Goal: Manage account settings

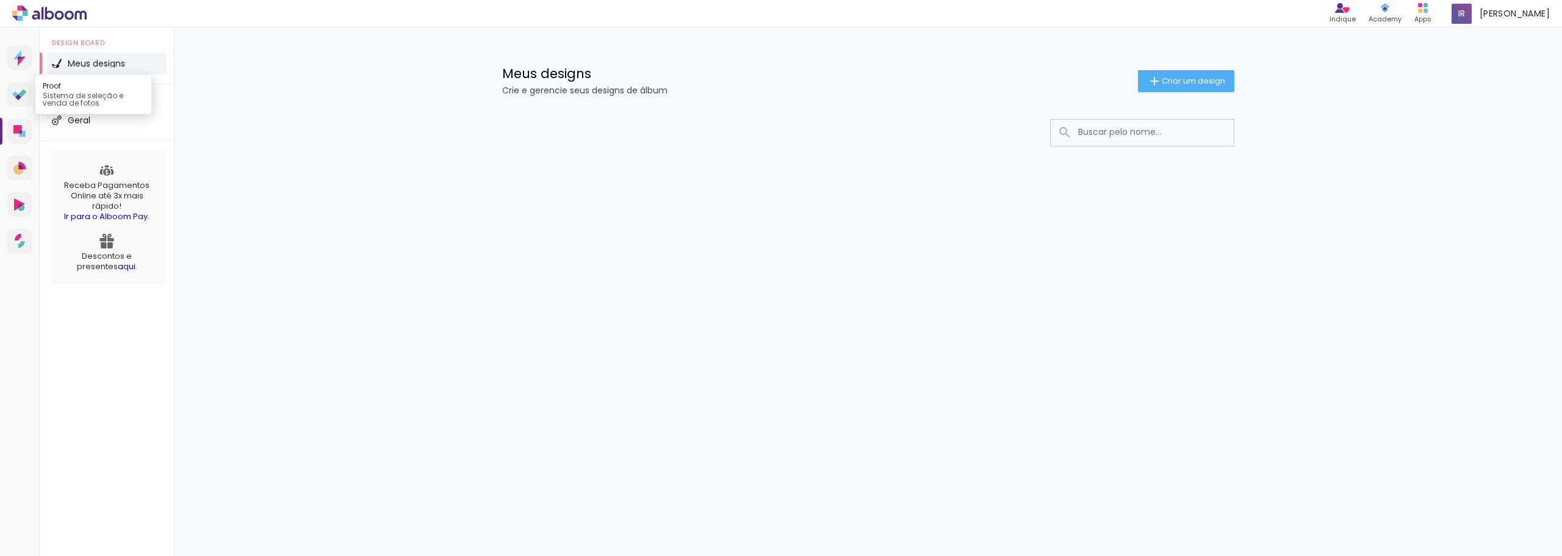
click at [15, 99] on icon at bounding box center [19, 95] width 15 height 12
click at [80, 120] on span "Geral" at bounding box center [79, 120] width 23 height 9
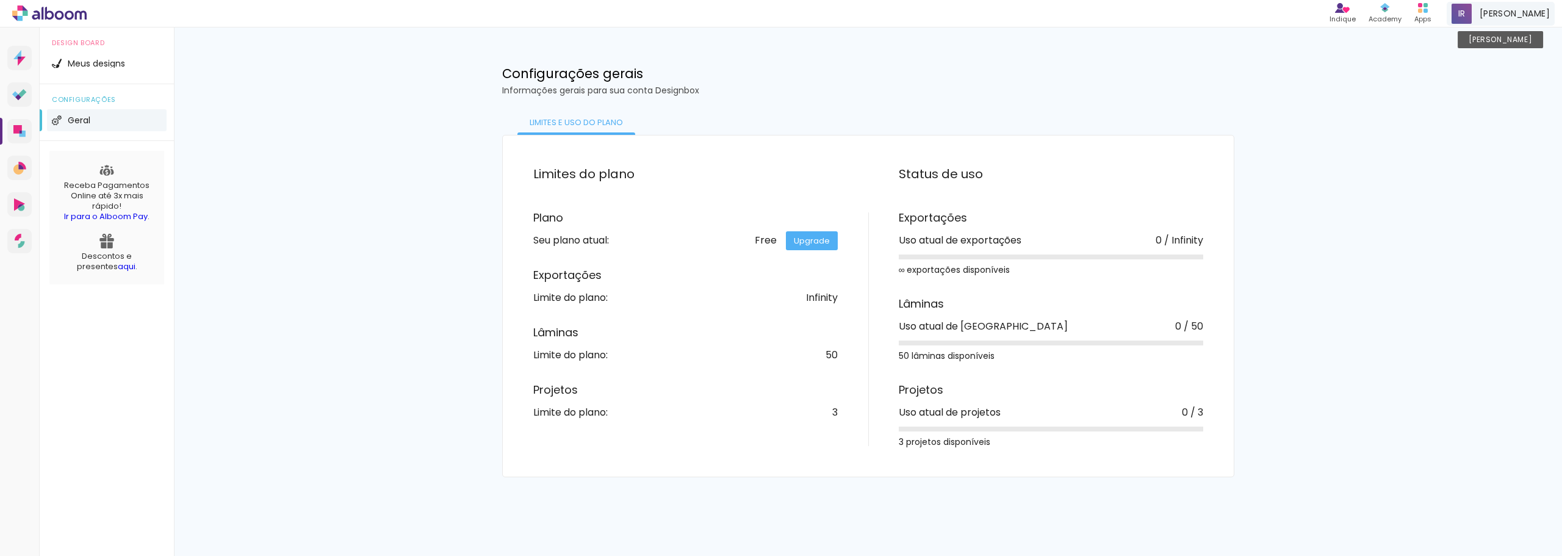
click at [1484, 15] on div "[PERSON_NAME] [PERSON_NAME]" at bounding box center [1500, 14] width 108 height 24
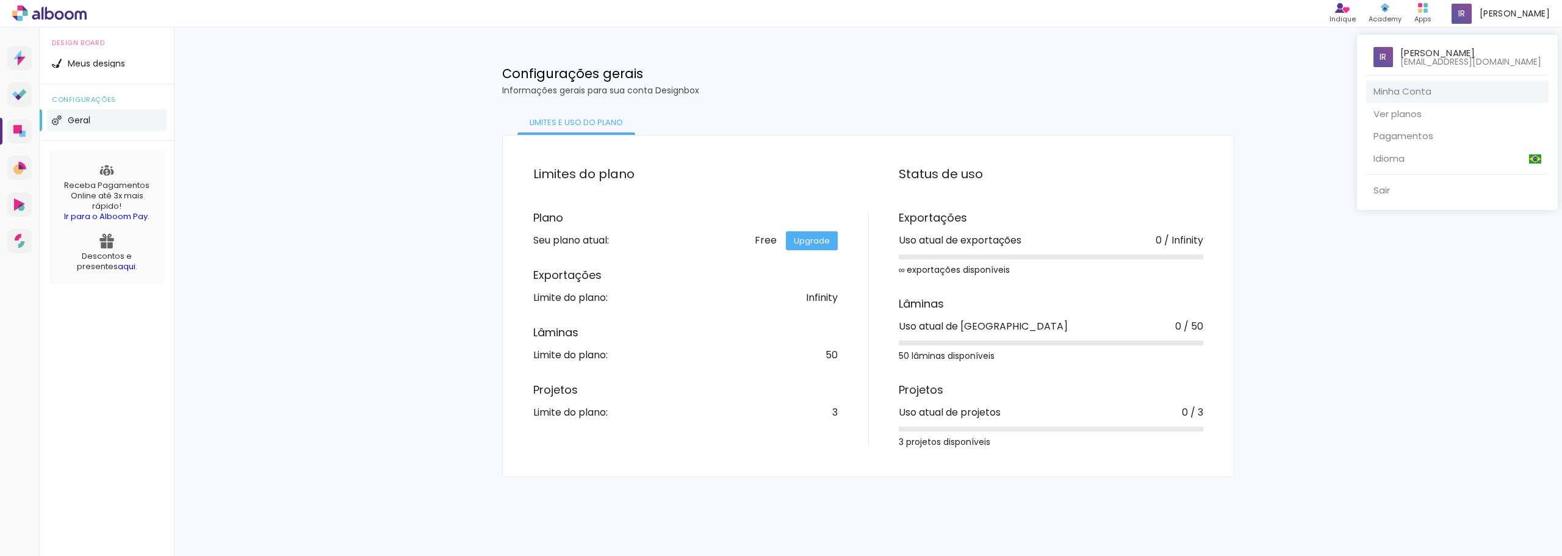
click at [1433, 88] on link "Minha Conta" at bounding box center [1457, 92] width 182 height 23
